Goal: Task Accomplishment & Management: Complete application form

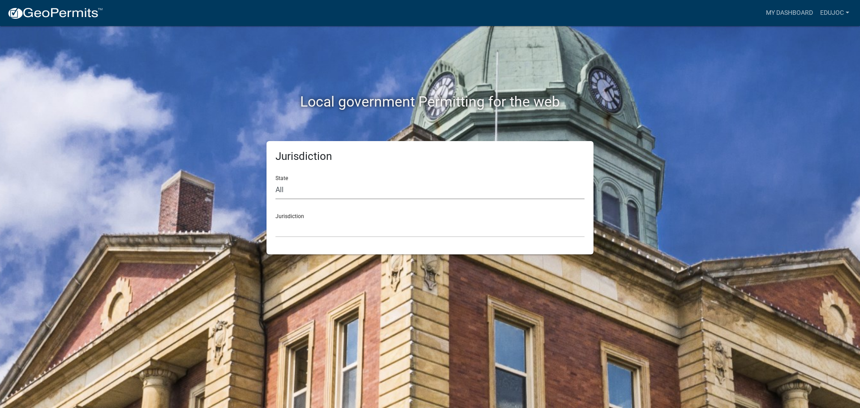
click at [368, 190] on select "All [US_STATE] [US_STATE] [US_STATE] [US_STATE] [US_STATE] [US_STATE] [US_STATE…" at bounding box center [430, 190] width 309 height 18
select select "[US_STATE]"
click at [276, 181] on select "All [US_STATE] [US_STATE] [US_STATE] [US_STATE] [US_STATE] [US_STATE] [US_STATE…" at bounding box center [430, 190] width 309 height 18
click at [345, 231] on select "[GEOGRAPHIC_DATA], [US_STATE] [GEOGRAPHIC_DATA], [US_STATE] [GEOGRAPHIC_DATA], …" at bounding box center [430, 228] width 309 height 18
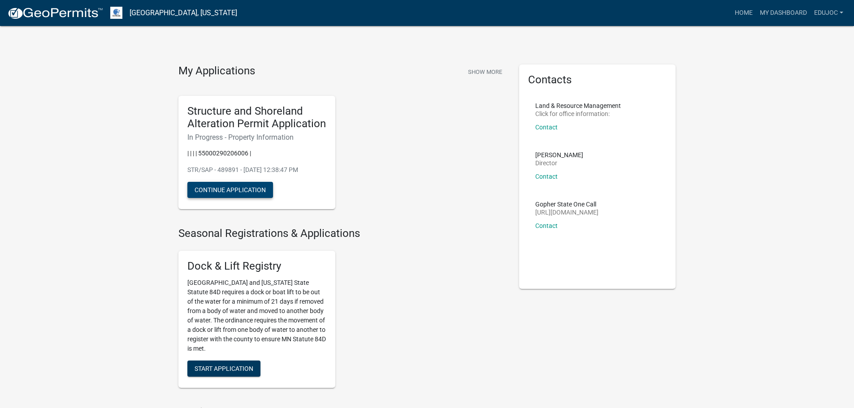
click at [255, 186] on button "Continue Application" at bounding box center [230, 190] width 86 height 16
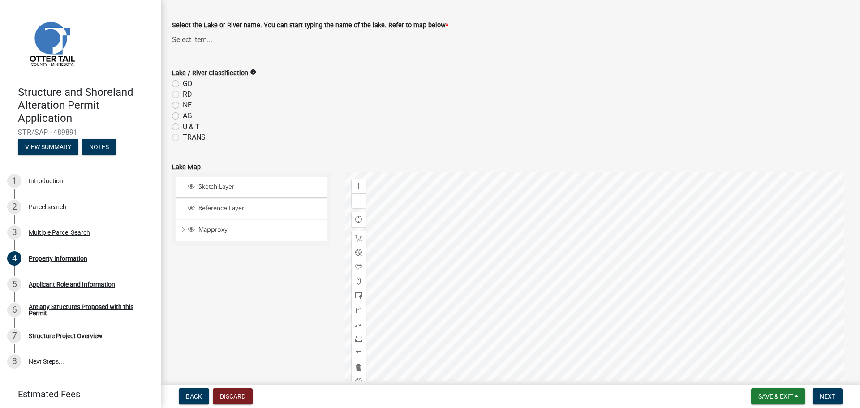
scroll to position [298, 0]
click at [203, 41] on select "Select Item... None [PERSON_NAME] 56-031 [PERSON_NAME] 56-118 [PERSON_NAME] 56-…" at bounding box center [511, 40] width 678 height 18
click at [206, 38] on select "Select Item... None [PERSON_NAME] 56-031 [PERSON_NAME] 56-118 [PERSON_NAME] 56-…" at bounding box center [511, 40] width 678 height 18
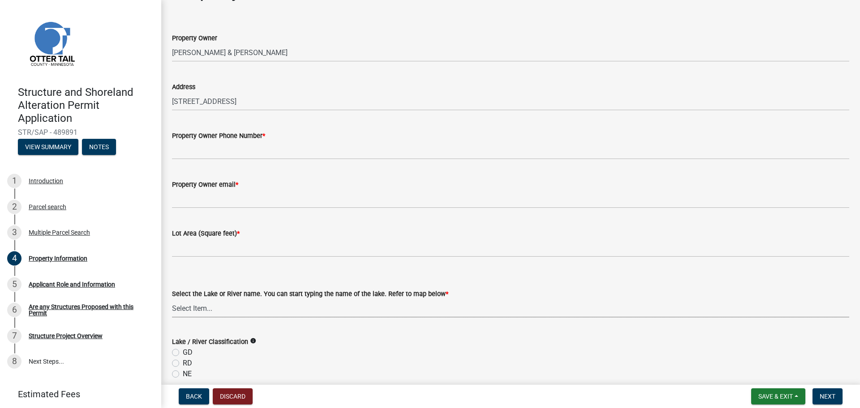
scroll to position [26, 0]
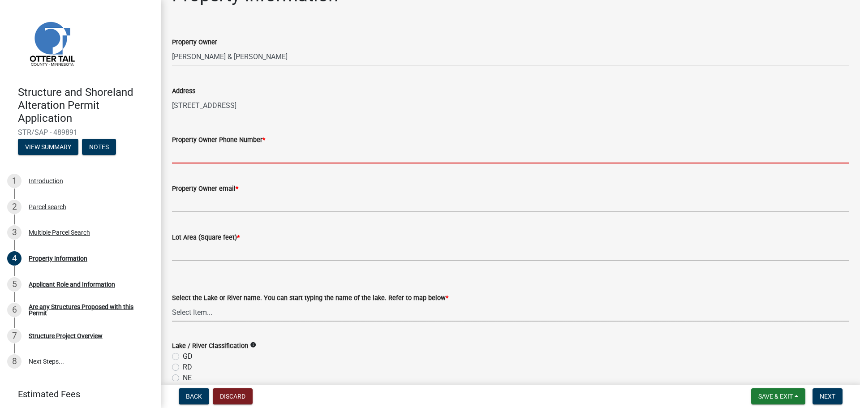
click at [409, 151] on input "Property Owner Phone Number *" at bounding box center [511, 154] width 678 height 18
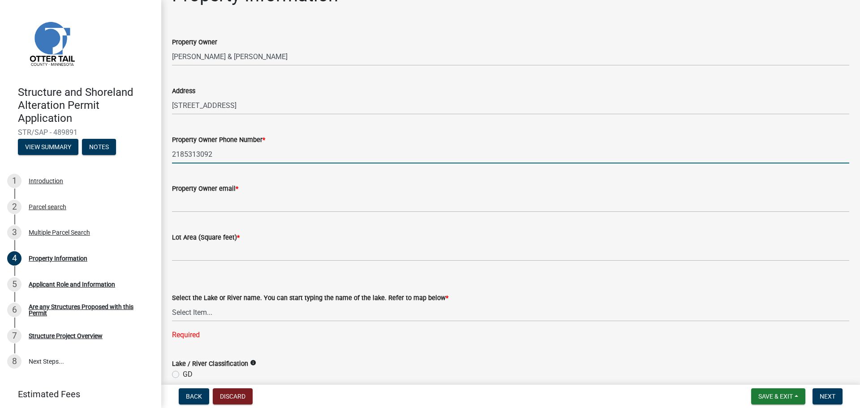
type input "2185313092"
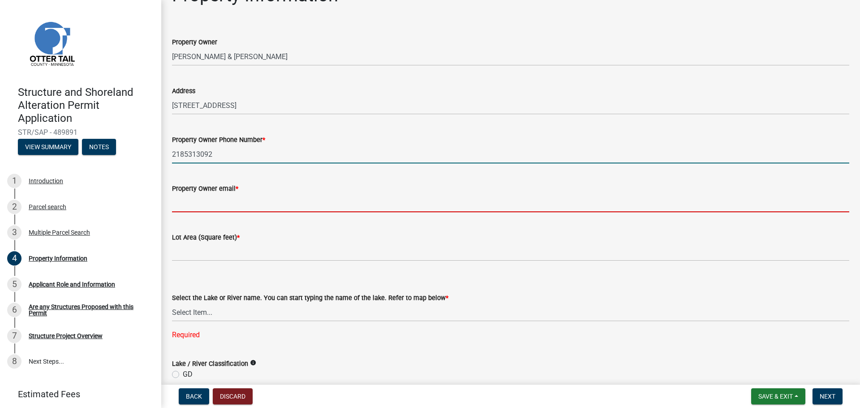
click at [440, 200] on input "Property Owner email *" at bounding box center [511, 203] width 678 height 18
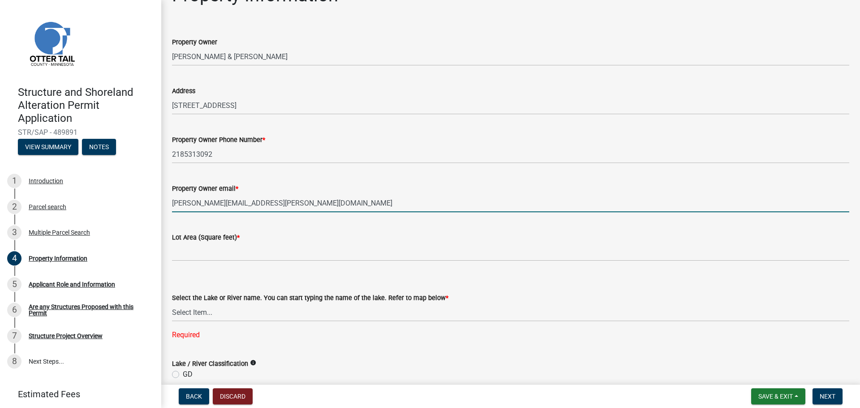
type input "[PERSON_NAME][EMAIL_ADDRESS][PERSON_NAME][DOMAIN_NAME]"
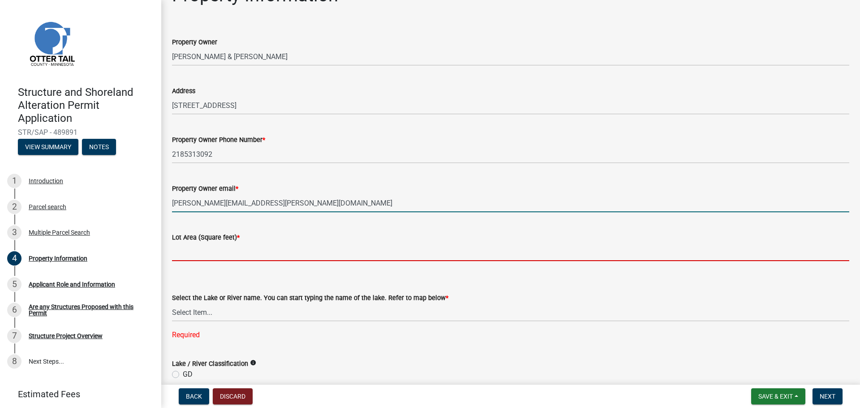
click at [406, 249] on input "text" at bounding box center [511, 252] width 678 height 18
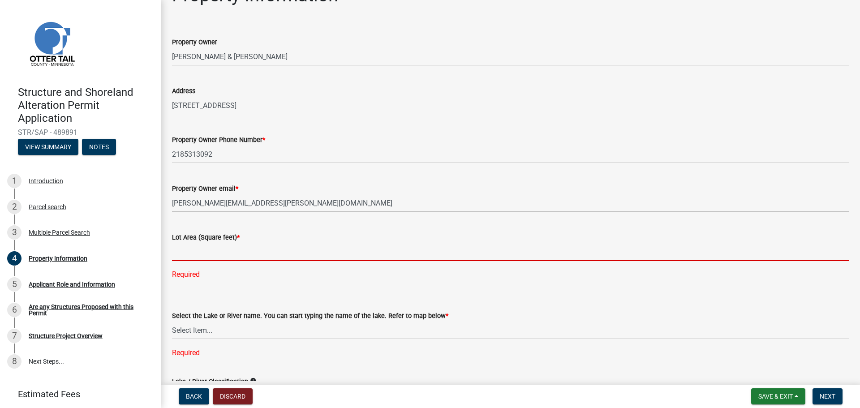
paste input "338,744.98"
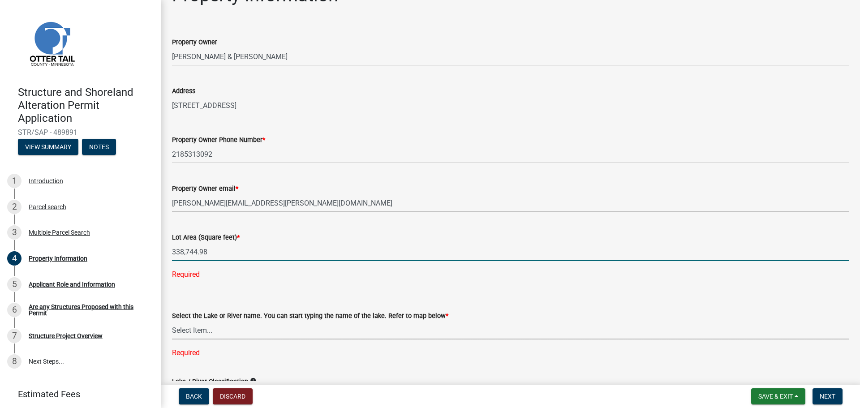
click at [245, 334] on div "Select the Lake or River name. You can start typing the name of the lake. Refer…" at bounding box center [511, 322] width 678 height 71
type input "338744.98"
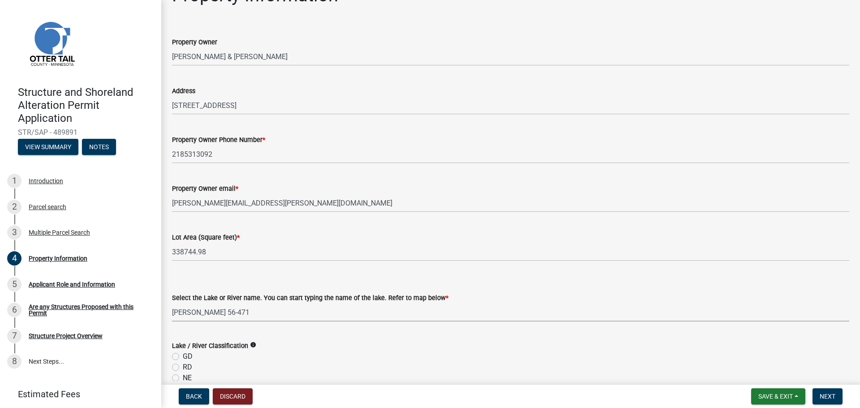
click at [261, 313] on select "Select Item... None [PERSON_NAME] 56-031 [PERSON_NAME] 56-118 [PERSON_NAME] 56-…" at bounding box center [511, 312] width 678 height 18
click at [172, 303] on select "Select Item... None [PERSON_NAME] 56-031 [PERSON_NAME] 56-118 [PERSON_NAME] 56-…" at bounding box center [511, 312] width 678 height 18
select select "61c0719b-8d82-4d24-b708-7ea1f7ba1456"
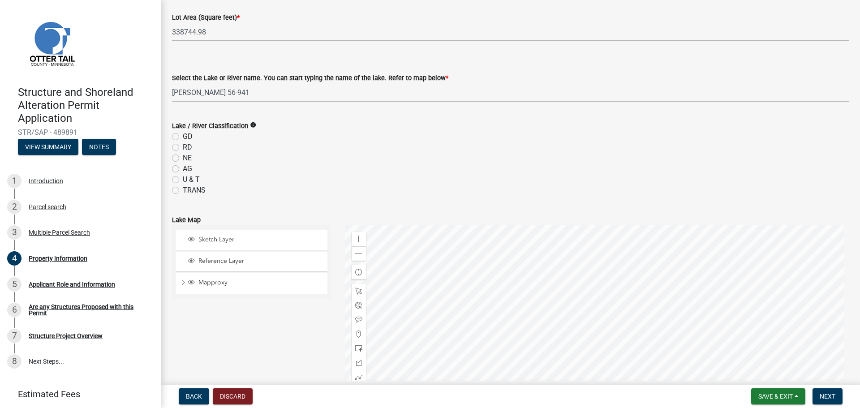
scroll to position [265, 0]
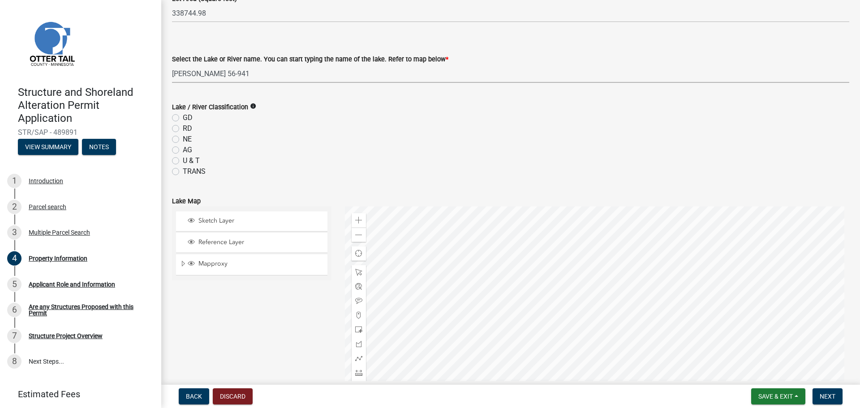
click at [183, 141] on label "NE" at bounding box center [187, 139] width 9 height 11
click at [183, 140] on input "NE" at bounding box center [186, 137] width 6 height 6
radio input "true"
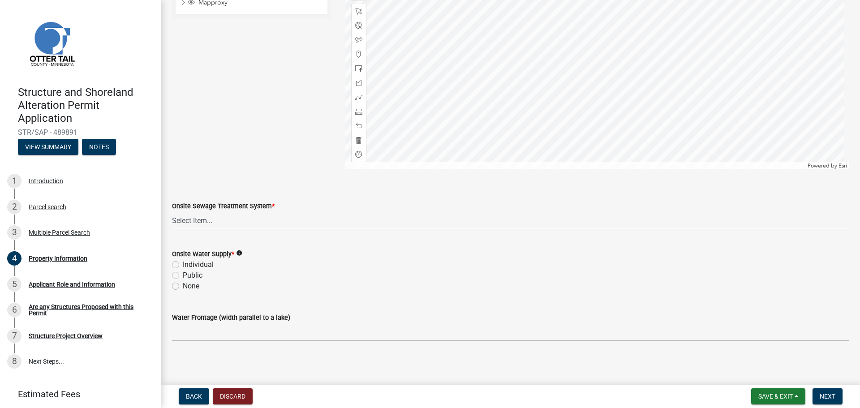
scroll to position [528, 0]
click at [329, 216] on select "Select Item... L&R Certificate of Compliance within 5yrs Compliance Inspection …" at bounding box center [511, 218] width 678 height 18
click at [172, 209] on select "Select Item... L&R Certificate of Compliance within 5yrs Compliance Inspection …" at bounding box center [511, 218] width 678 height 18
select select "536c2d30-81d9-41b4-a753-c6560d717c74"
click at [183, 284] on label "None" at bounding box center [191, 284] width 17 height 11
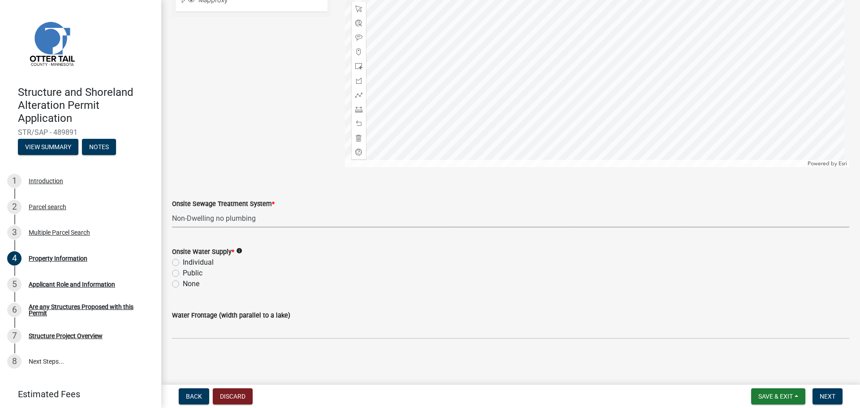
click at [183, 284] on input "None" at bounding box center [186, 282] width 6 height 6
radio input "true"
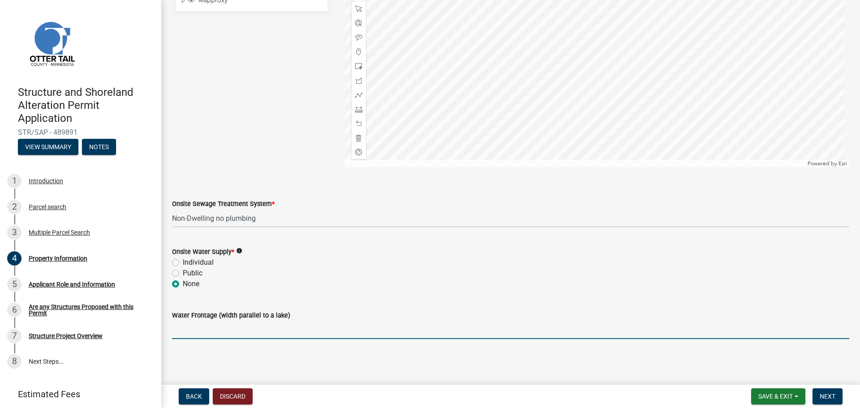
click at [268, 323] on input "Water Frontage (width parallel to a lake)" at bounding box center [511, 330] width 678 height 18
type input "200"
click at [828, 400] on span "Next" at bounding box center [828, 396] width 16 height 7
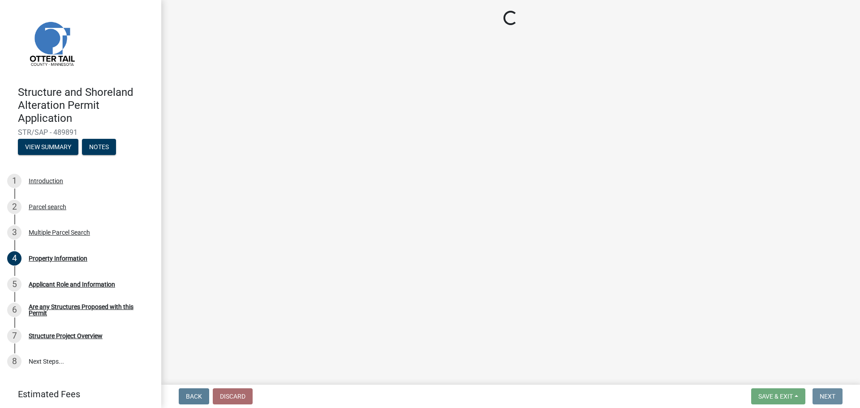
scroll to position [0, 0]
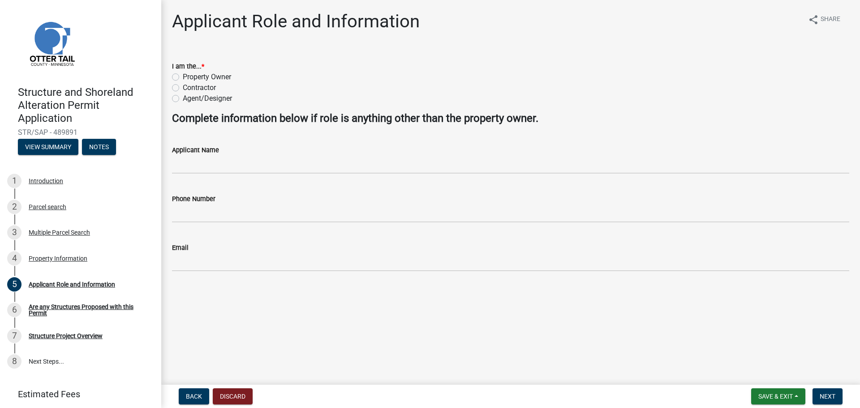
click at [221, 77] on label "Property Owner" at bounding box center [207, 77] width 48 height 11
click at [189, 77] on input "Property Owner" at bounding box center [186, 75] width 6 height 6
radio input "true"
click at [831, 398] on span "Next" at bounding box center [828, 396] width 16 height 7
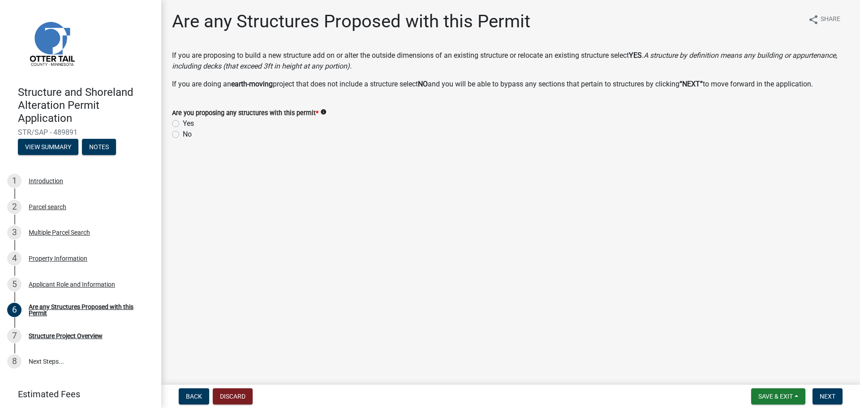
click at [183, 124] on label "Yes" at bounding box center [188, 123] width 11 height 11
click at [183, 124] on input "Yes" at bounding box center [186, 121] width 6 height 6
radio input "true"
click at [821, 393] on span "Next" at bounding box center [828, 396] width 16 height 7
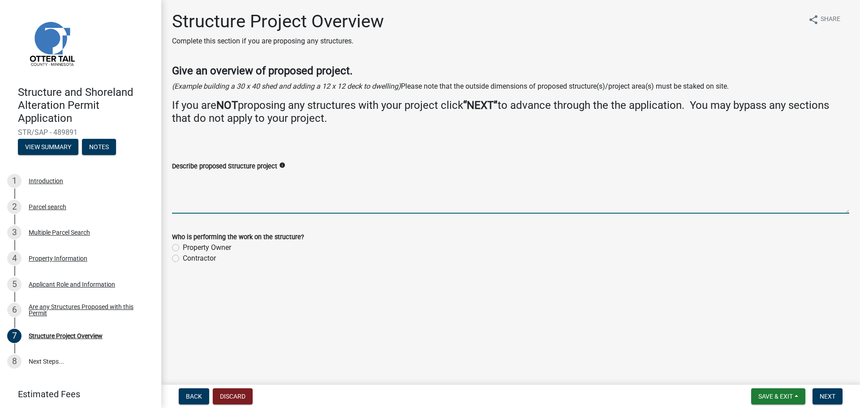
click at [213, 186] on textarea "Describe proposed Structure project" at bounding box center [511, 193] width 678 height 42
type textarea "We will be building a pole barn with the dimensions of 40 ft by 40 ft."
click at [225, 246] on label "Property Owner" at bounding box center [207, 247] width 48 height 11
click at [189, 246] on input "Property Owner" at bounding box center [186, 245] width 6 height 6
radio input "true"
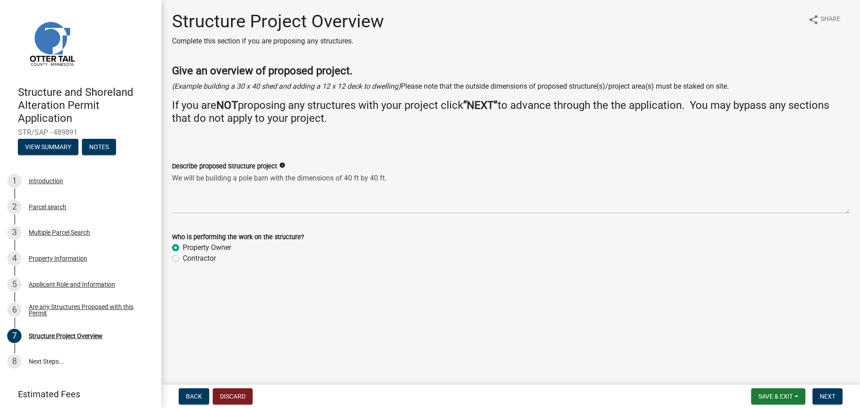
click at [200, 259] on label "Contractor" at bounding box center [199, 258] width 33 height 11
click at [189, 259] on input "Contractor" at bounding box center [186, 256] width 6 height 6
radio input "true"
click at [826, 401] on button "Next" at bounding box center [828, 397] width 30 height 16
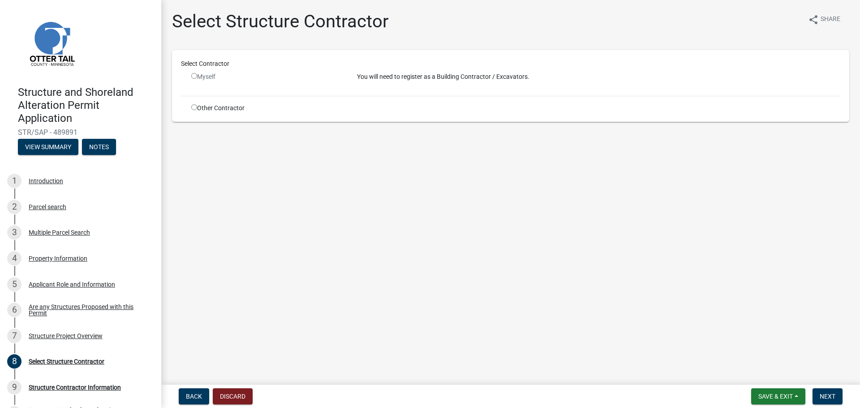
click at [196, 107] on input "radio" at bounding box center [194, 107] width 6 height 6
radio input "true"
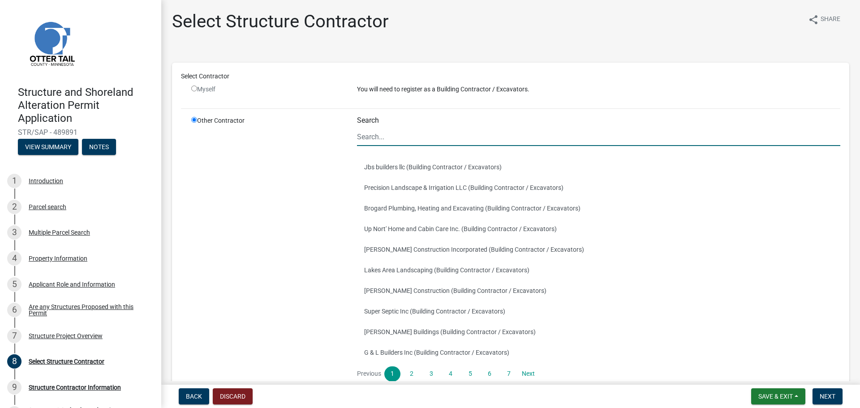
click at [540, 134] on input "Search" at bounding box center [599, 137] width 484 height 18
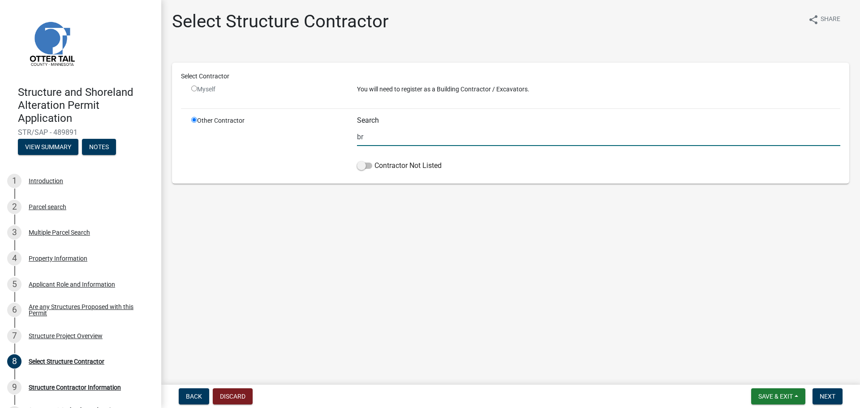
type input "b"
type input "r"
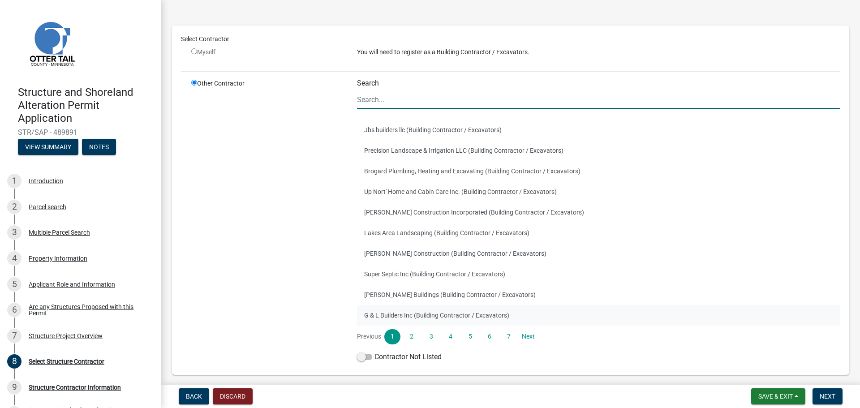
scroll to position [73, 0]
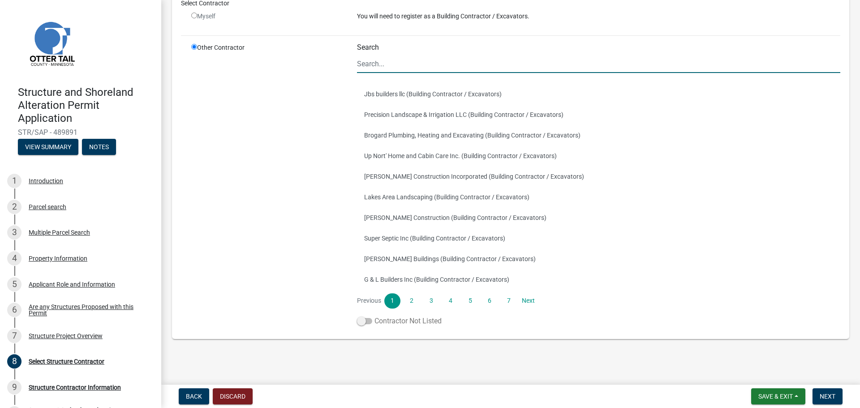
click at [360, 320] on span at bounding box center [364, 321] width 15 height 6
click at [375, 316] on input "Contractor Not Listed" at bounding box center [375, 316] width 0 height 0
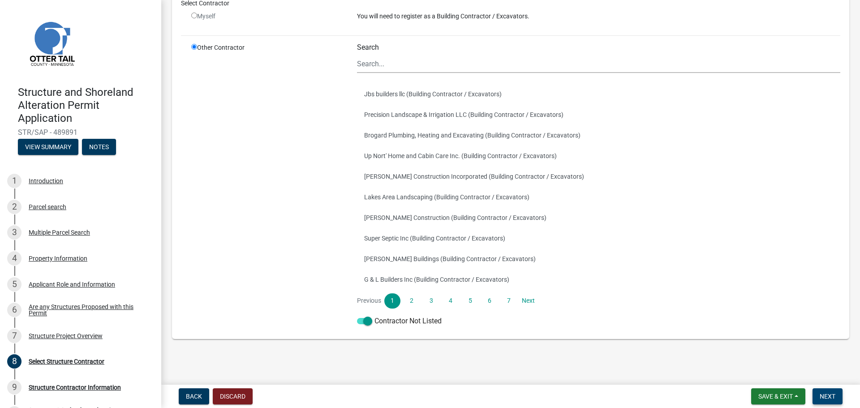
click at [824, 397] on span "Next" at bounding box center [828, 396] width 16 height 7
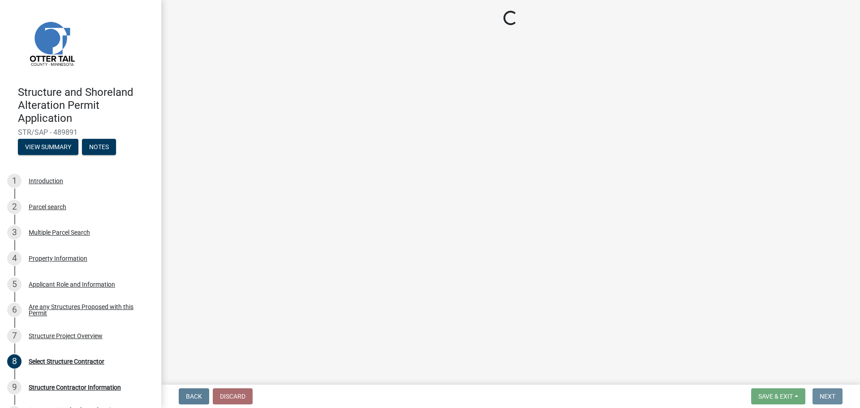
scroll to position [0, 0]
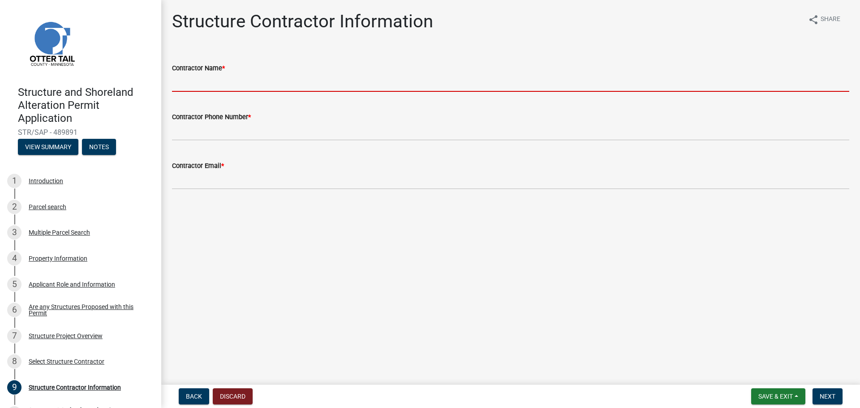
click at [254, 80] on input "Contractor Name *" at bounding box center [511, 82] width 678 height 18
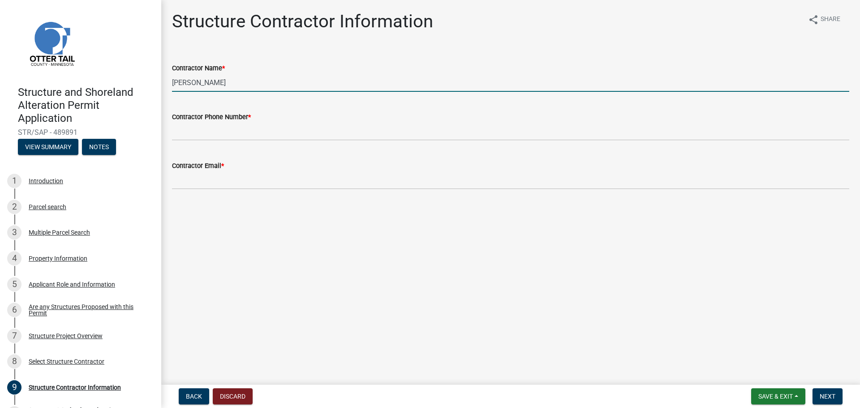
type input "[PERSON_NAME]"
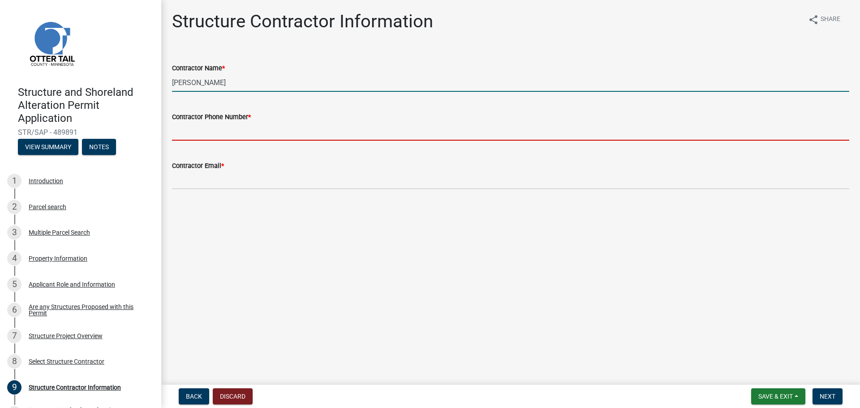
click at [231, 137] on input "Contractor Phone Number *" at bounding box center [511, 131] width 678 height 18
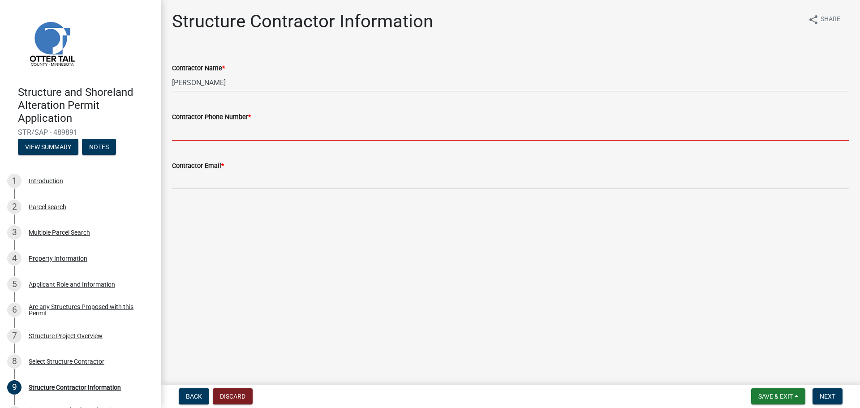
click at [298, 233] on main "Structure Contractor Information share Share Contractor Name * [PERSON_NAME] Co…" at bounding box center [510, 190] width 699 height 381
click at [282, 130] on input "Contractor Phone Number *" at bounding box center [511, 131] width 678 height 18
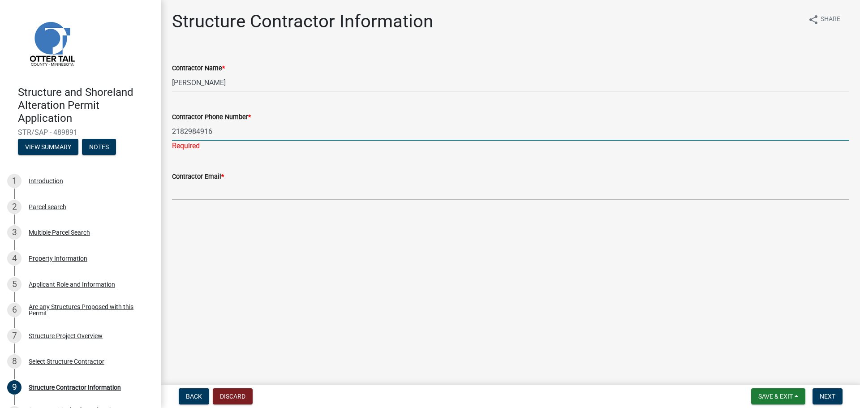
type input "2182984916"
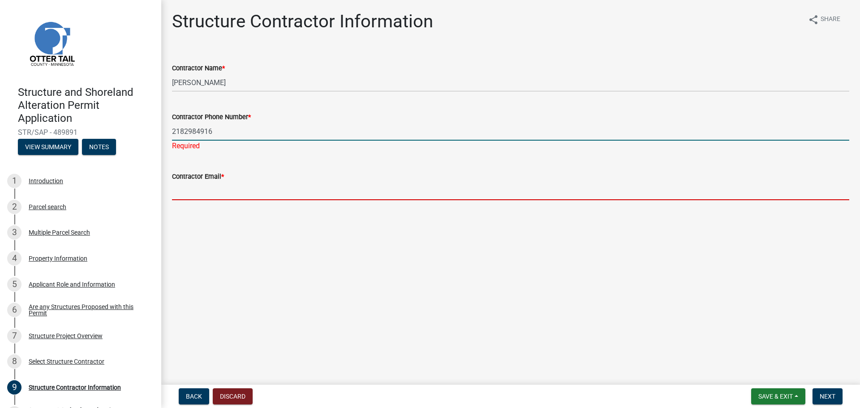
click at [282, 192] on wm-data-entity-input "Contractor Email *" at bounding box center [511, 183] width 678 height 49
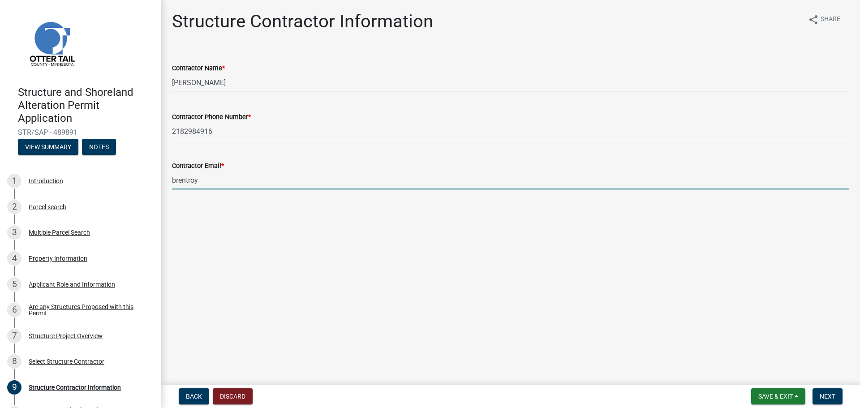
type input "[EMAIL_ADDRESS][DOMAIN_NAME]"
click at [826, 393] on span "Next" at bounding box center [828, 396] width 16 height 7
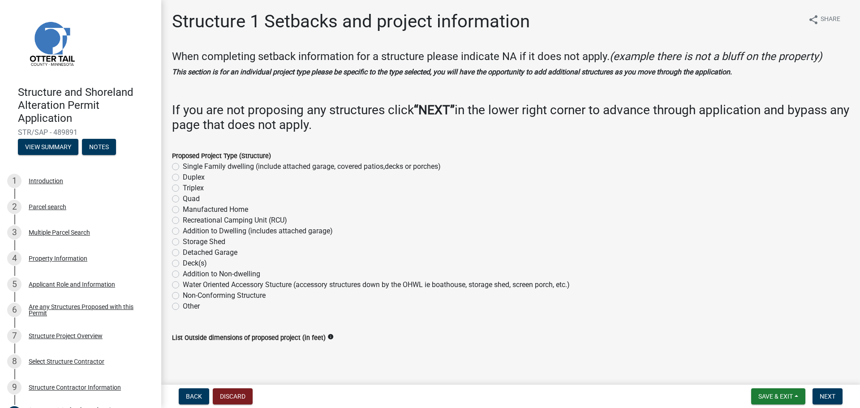
click at [219, 242] on label "Storage Shed" at bounding box center [204, 242] width 43 height 11
click at [189, 242] on input "Storage Shed" at bounding box center [186, 240] width 6 height 6
radio input "true"
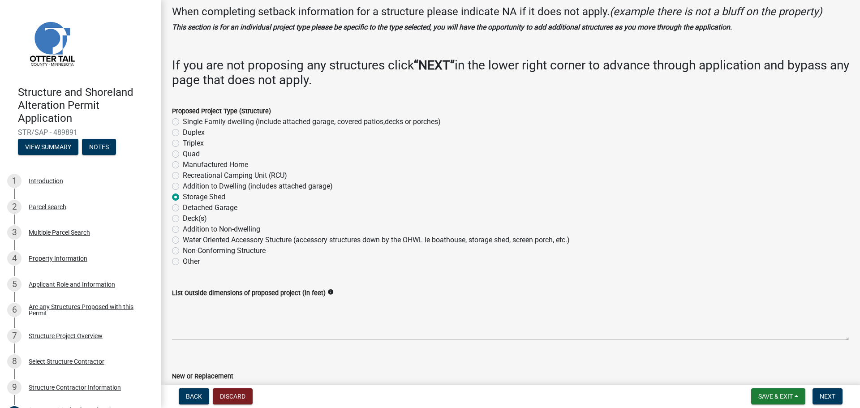
scroll to position [90, 0]
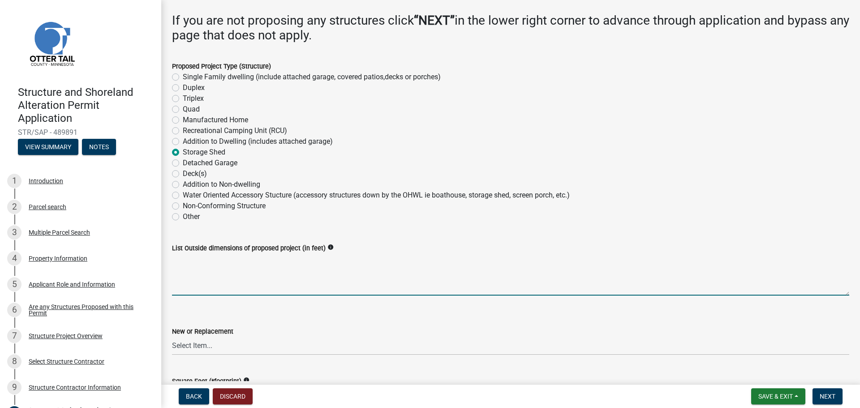
drag, startPoint x: 261, startPoint y: 274, endPoint x: 286, endPoint y: 278, distance: 25.5
click at [261, 274] on textarea "List Outside dimensions of proposed project (in feet)" at bounding box center [511, 275] width 678 height 42
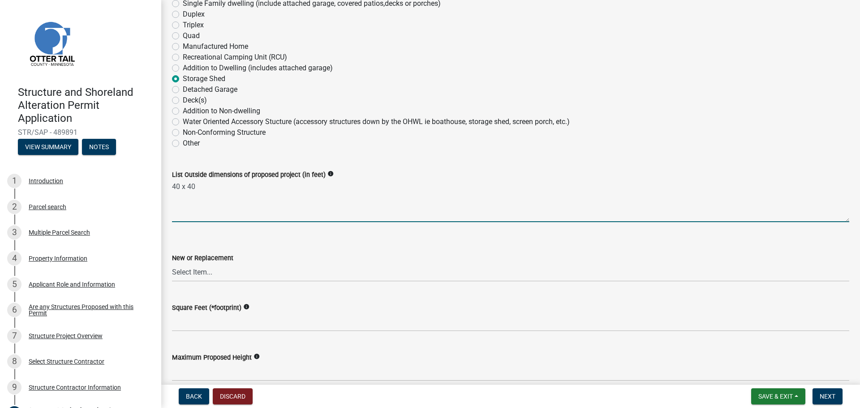
scroll to position [179, 0]
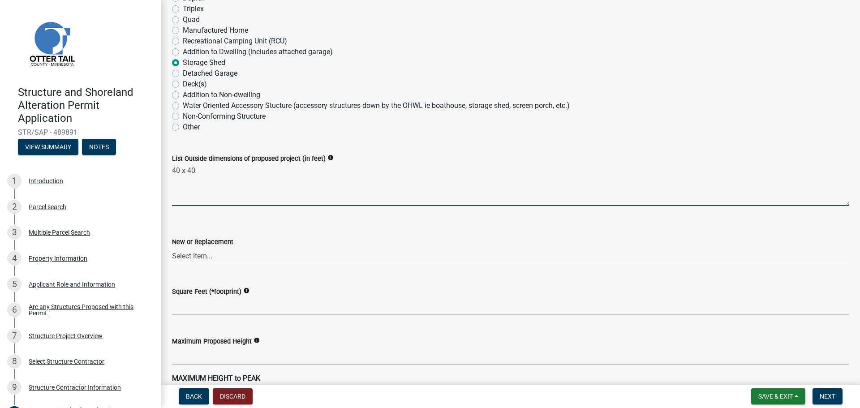
type textarea "40 x 40"
click at [247, 255] on select "Select Item... New Replacement" at bounding box center [511, 256] width 678 height 18
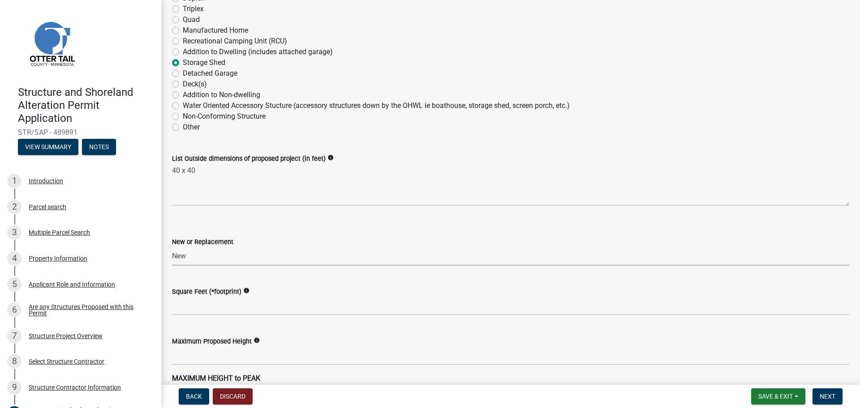
click at [172, 247] on select "Select Item... New Replacement" at bounding box center [511, 256] width 678 height 18
select select "c185e313-3403-4239-bd61-bb563c58a77a"
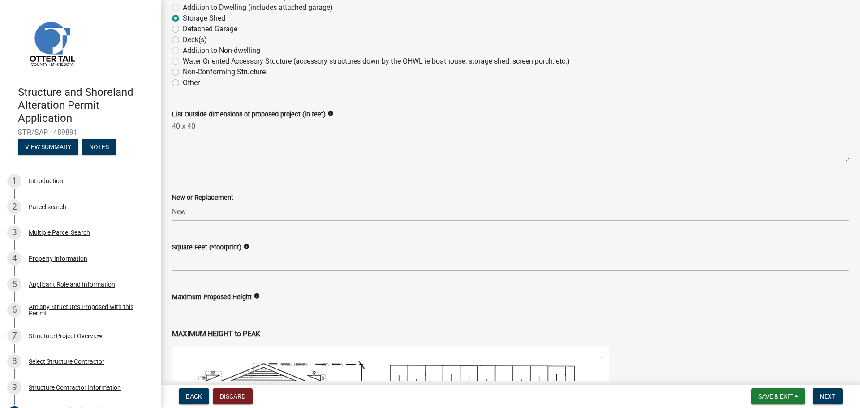
scroll to position [224, 0]
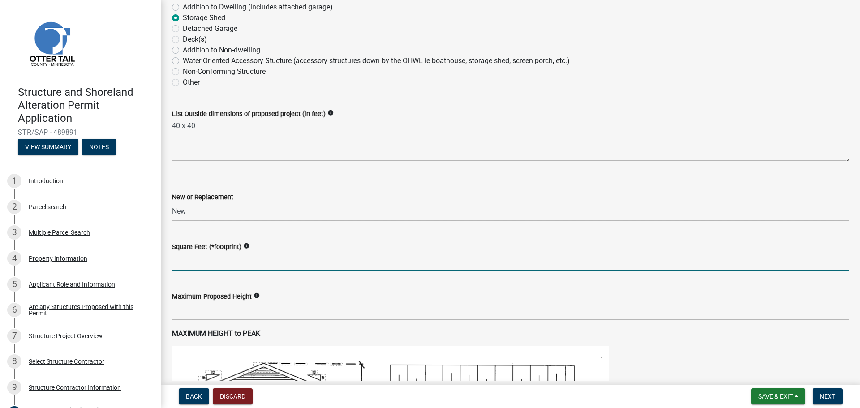
click at [251, 261] on input "text" at bounding box center [511, 261] width 678 height 18
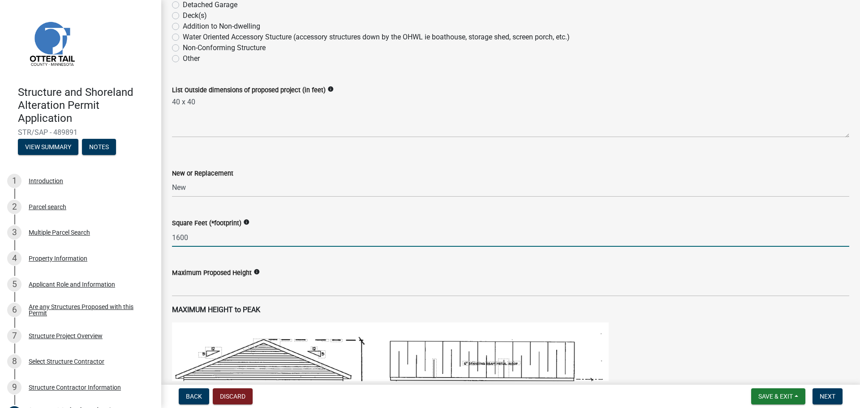
scroll to position [269, 0]
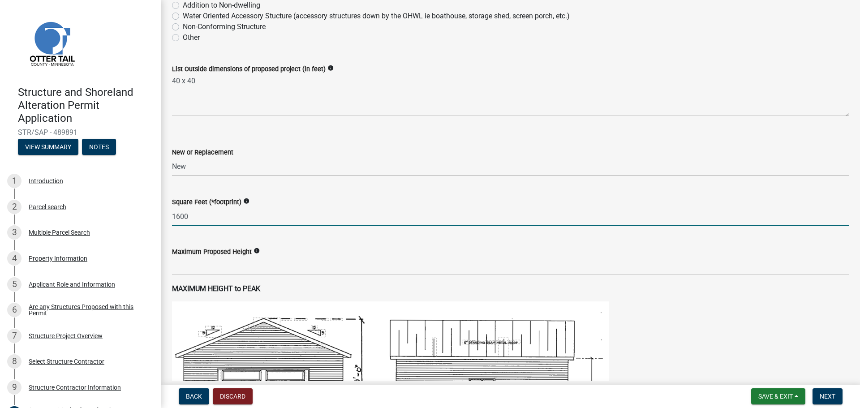
type input "1600"
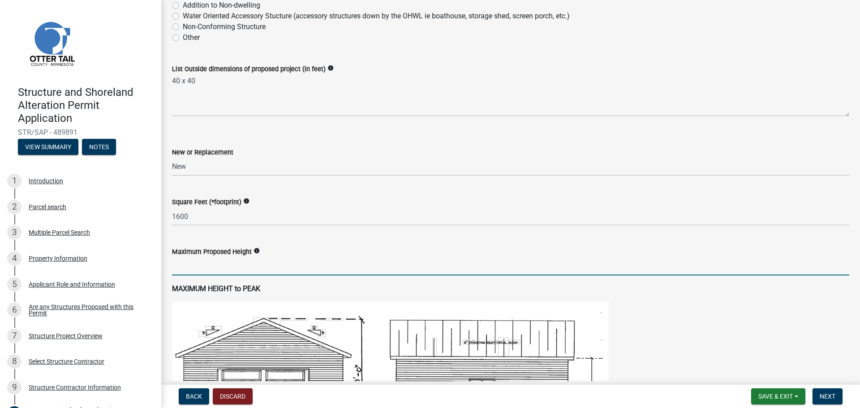
click at [253, 268] on input "text" at bounding box center [511, 266] width 678 height 18
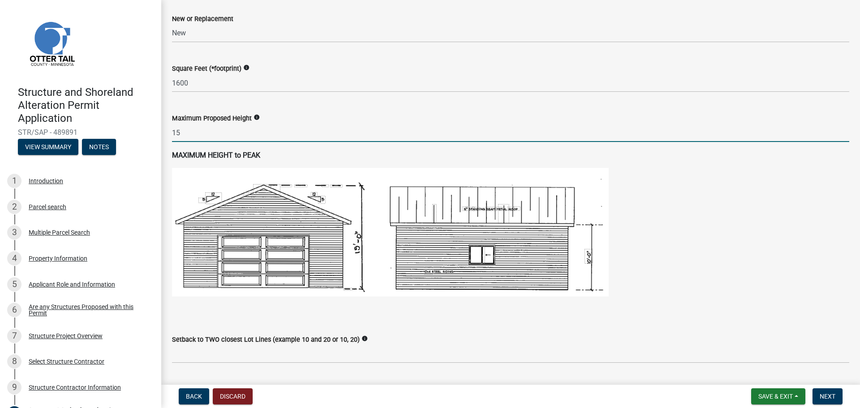
scroll to position [403, 0]
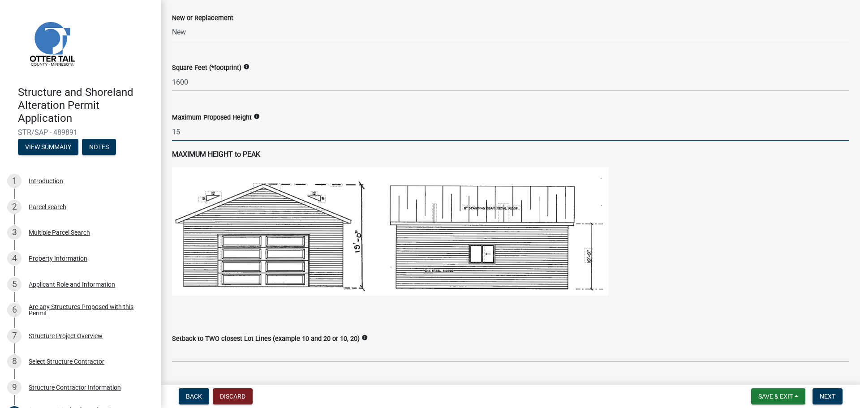
click at [263, 138] on input "15" at bounding box center [511, 132] width 678 height 18
click at [242, 134] on input "15" at bounding box center [511, 132] width 678 height 18
type input "1"
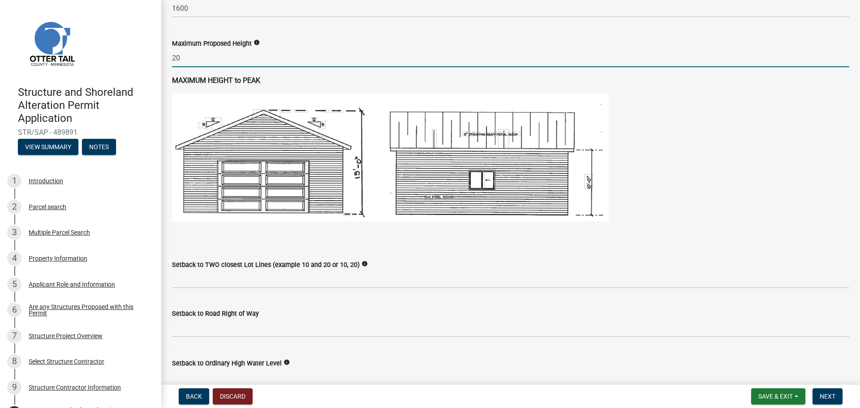
scroll to position [493, 0]
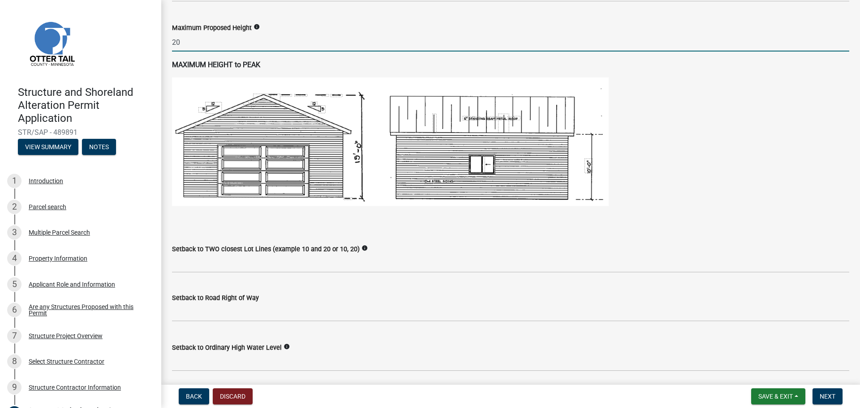
type input "20"
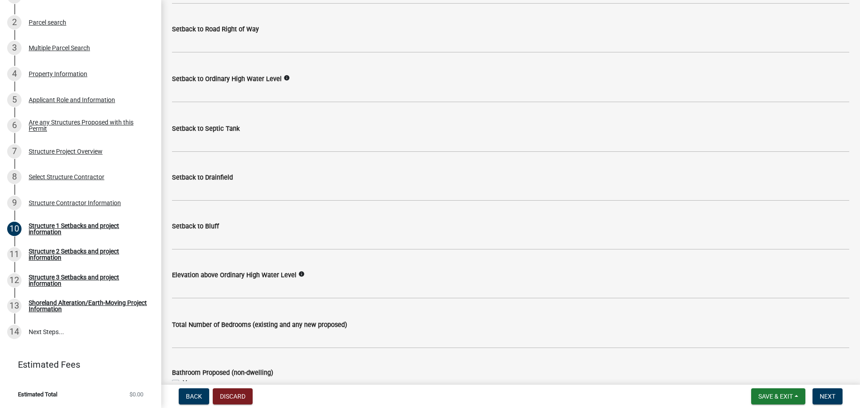
scroll to position [672, 0]
